Goal: Communication & Community: Answer question/provide support

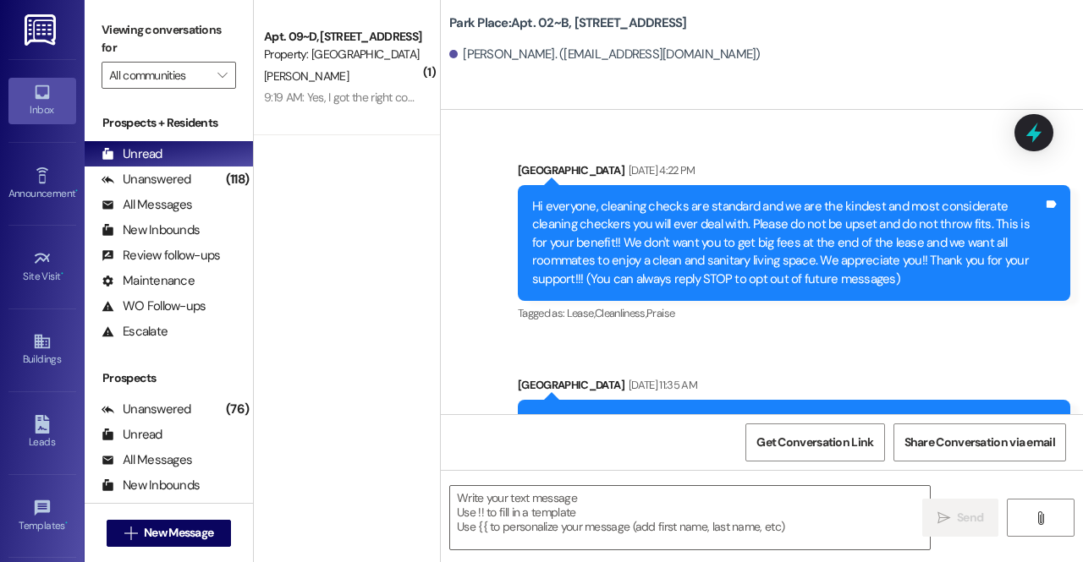
scroll to position [66728, 0]
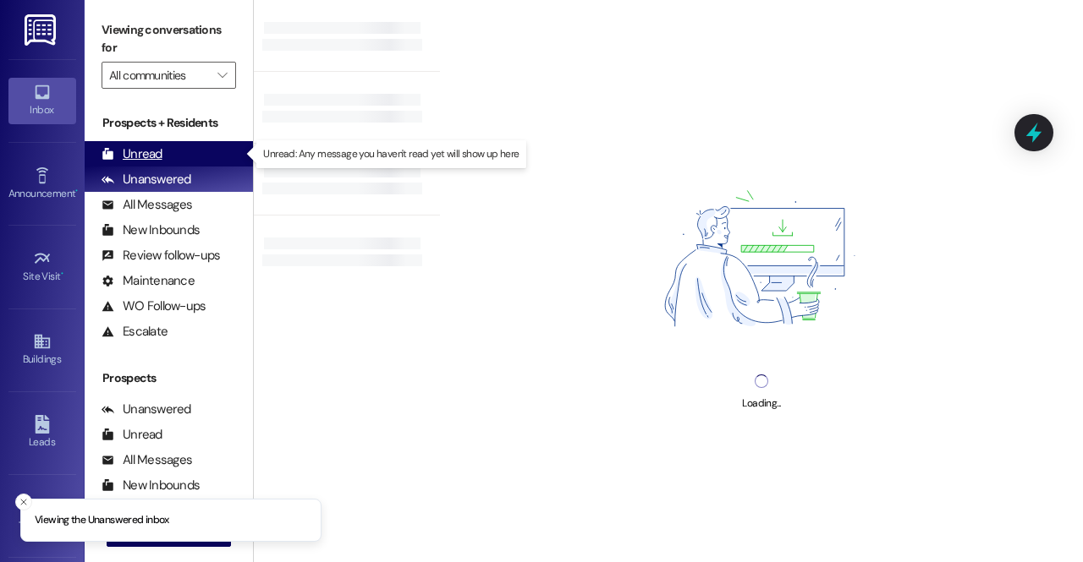
click at [180, 153] on div "Unread (0)" at bounding box center [169, 153] width 168 height 25
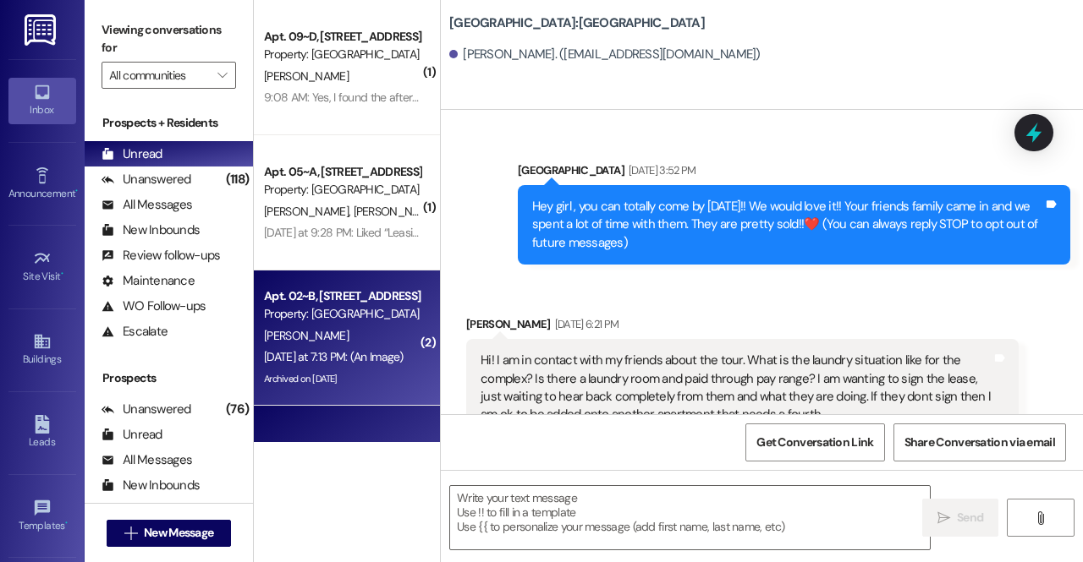
scroll to position [2030, 0]
